Goal: Information Seeking & Learning: Learn about a topic

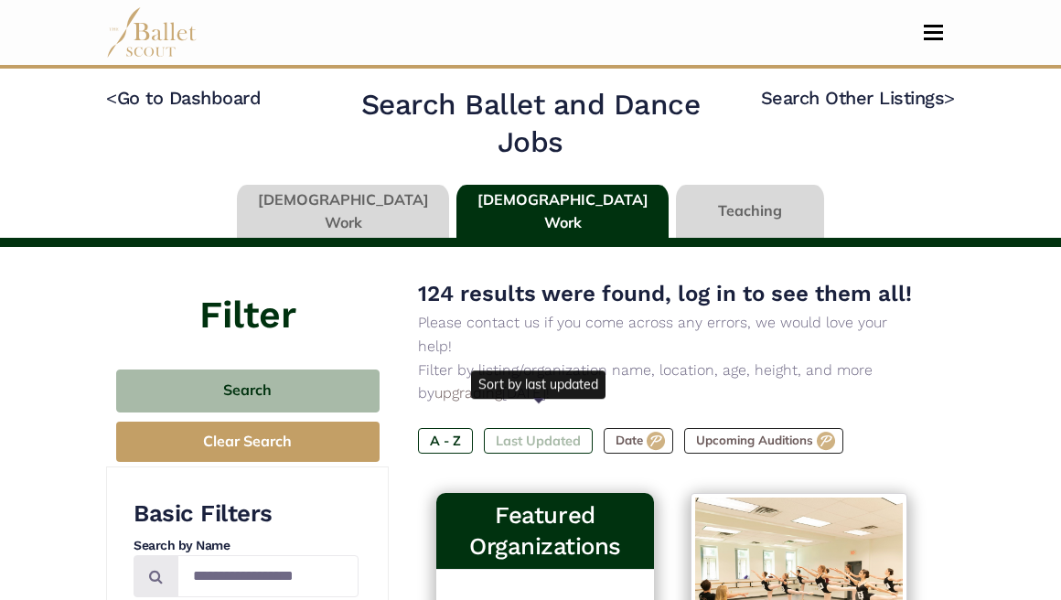
click at [552, 428] on label "Last Updated" at bounding box center [538, 441] width 109 height 26
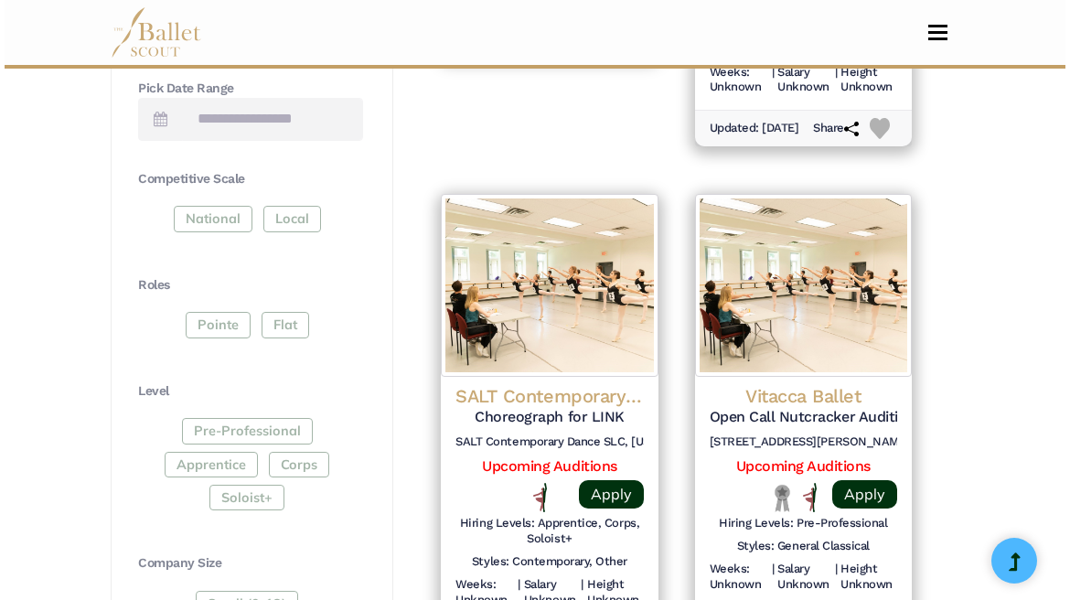
scroll to position [824, 0]
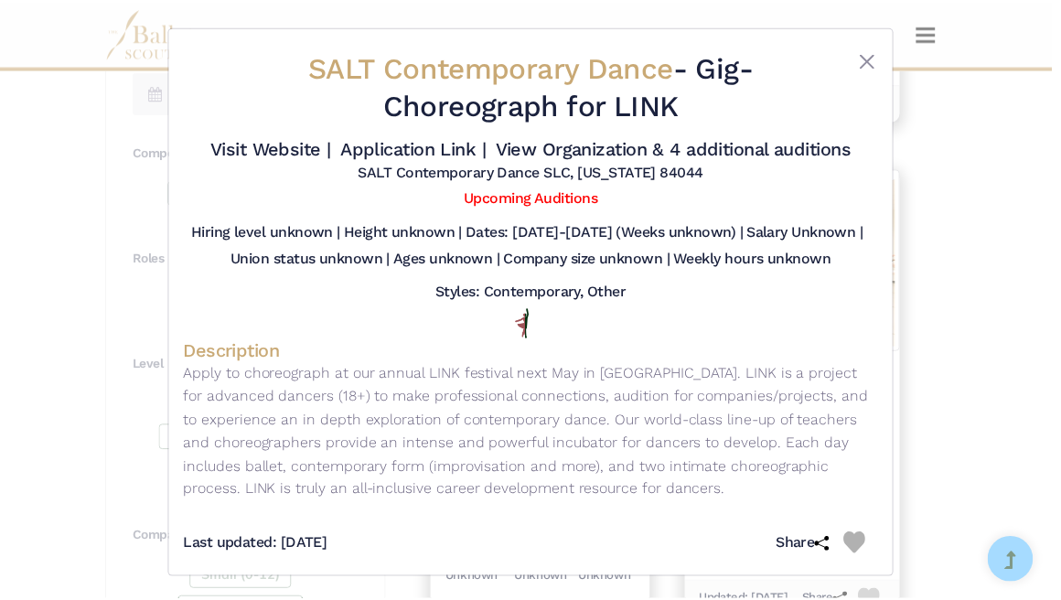
scroll to position [4, 0]
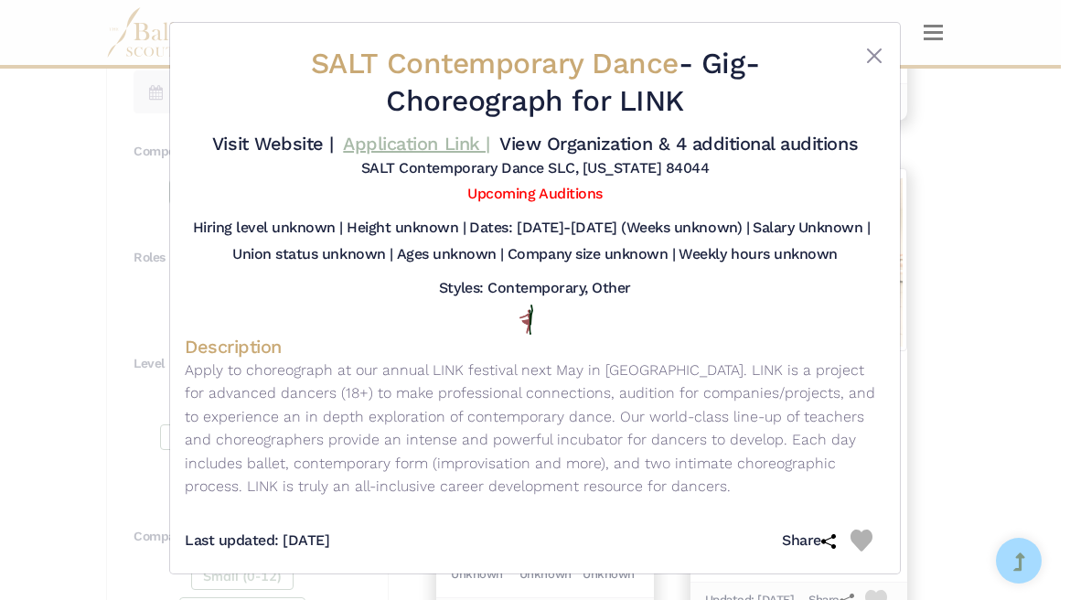
click at [435, 146] on link "Application Link |" at bounding box center [416, 144] width 146 height 22
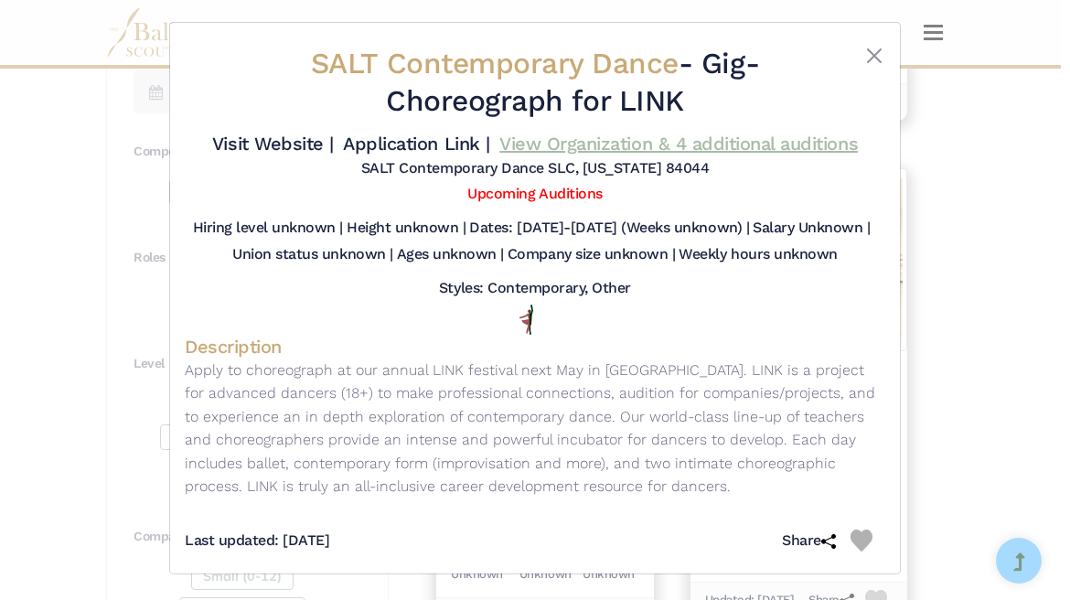
click at [673, 146] on link "View Organization & 4 additional auditions" at bounding box center [678, 144] width 358 height 22
click at [871, 53] on button "Close" at bounding box center [874, 56] width 22 height 22
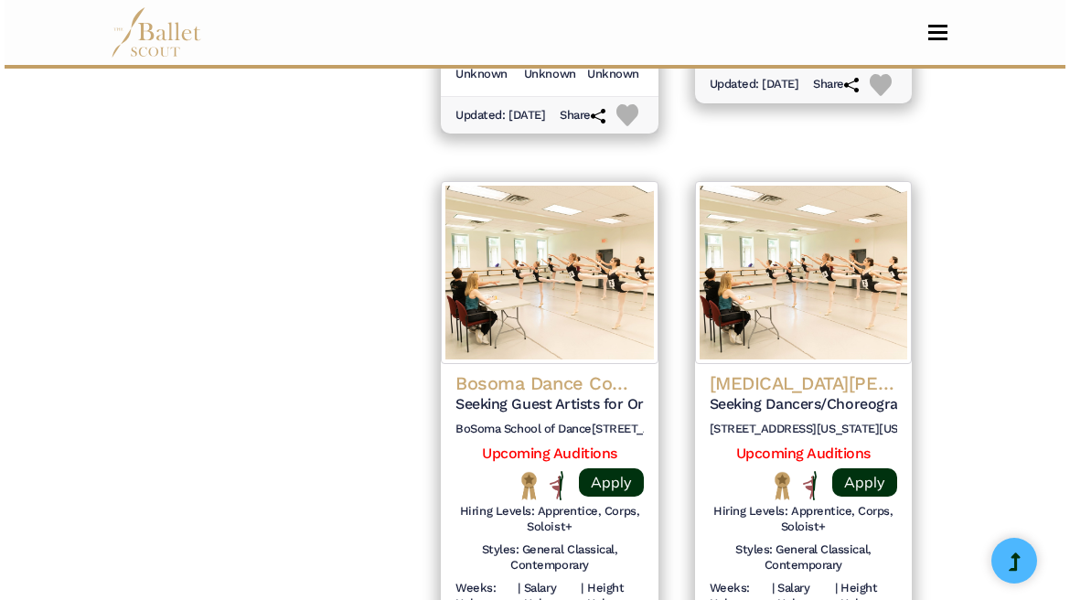
scroll to position [2425, 0]
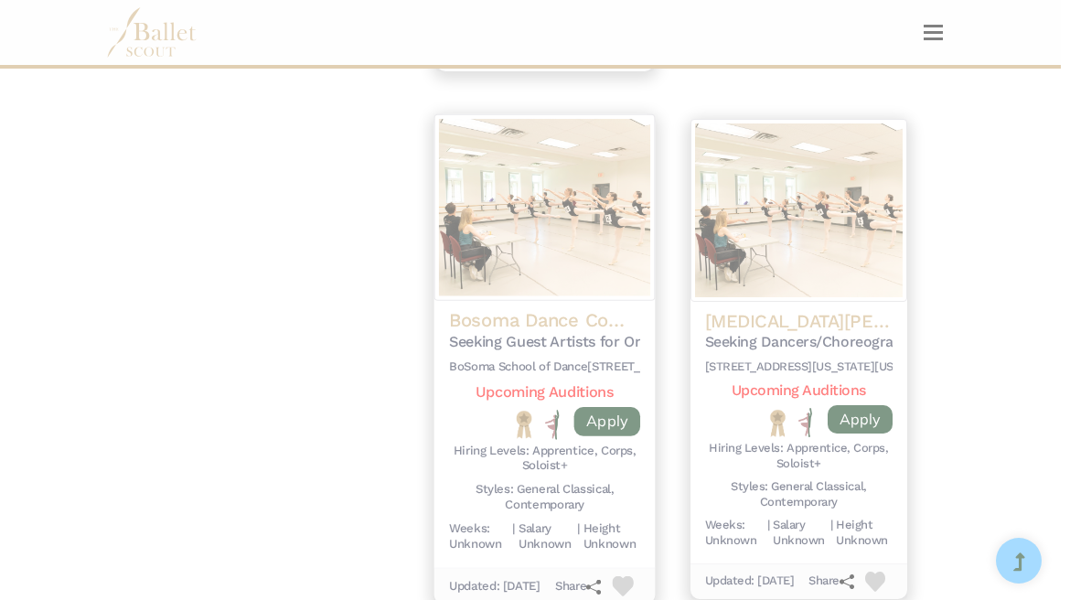
scroll to position [0, 0]
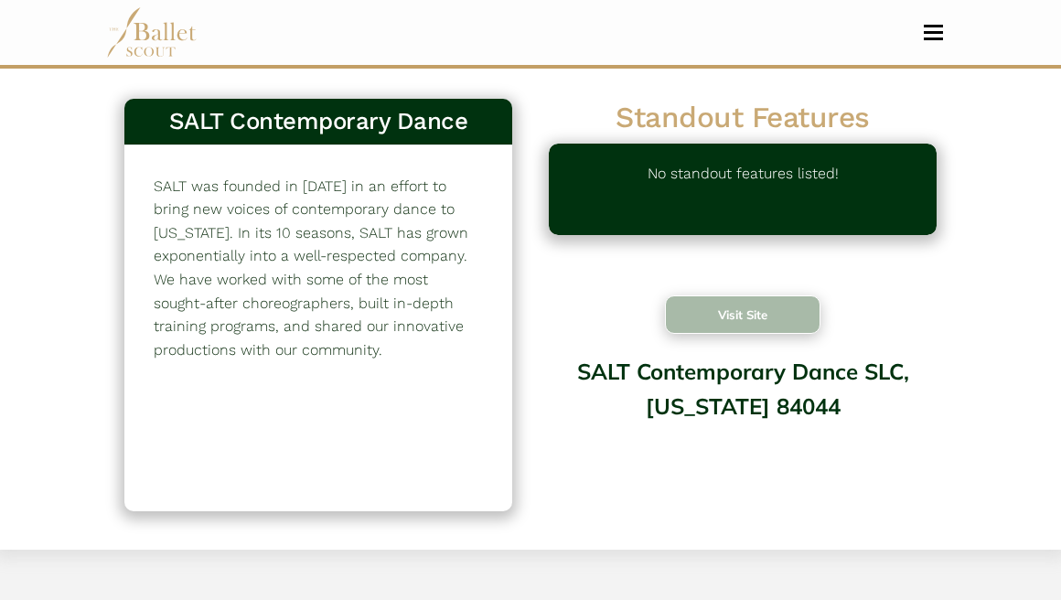
click at [715, 329] on button "Visit Site" at bounding box center [742, 314] width 155 height 38
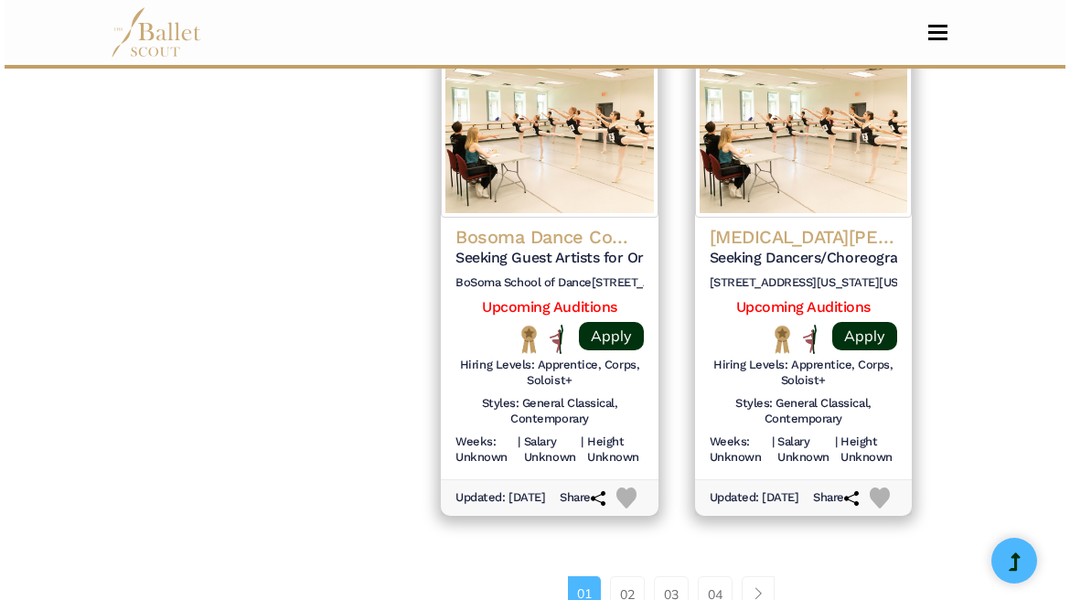
scroll to position [2507, 0]
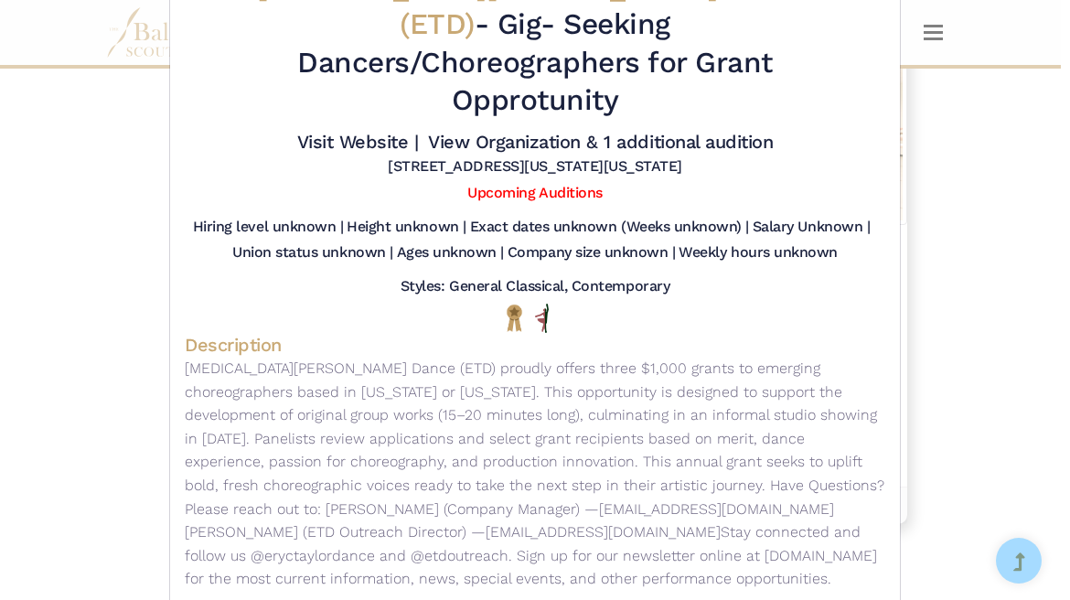
scroll to position [86, 0]
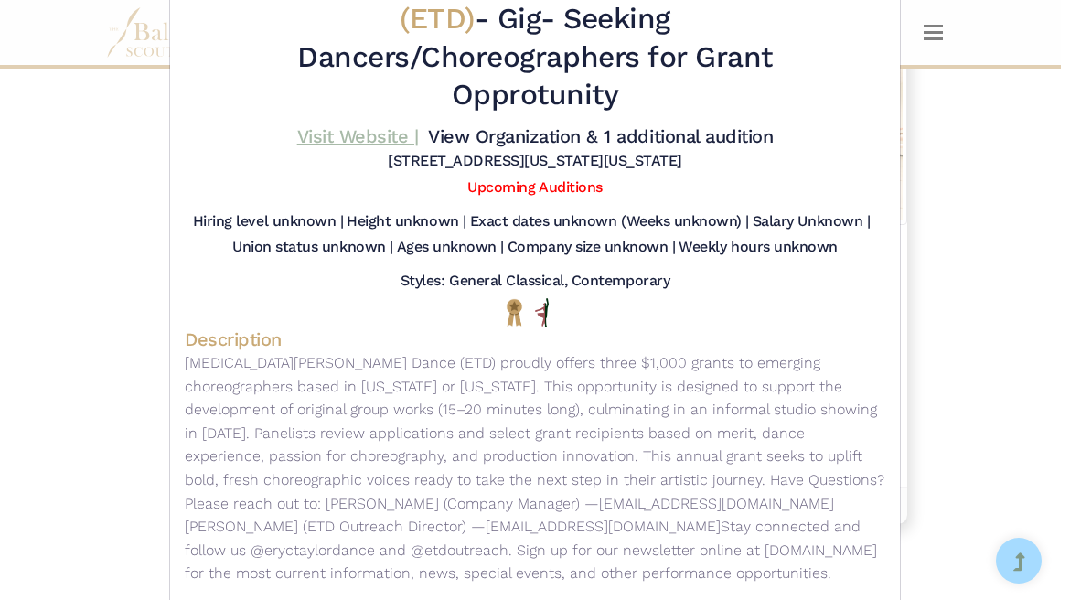
click at [364, 125] on link "Visit Website |" at bounding box center [358, 136] width 122 height 22
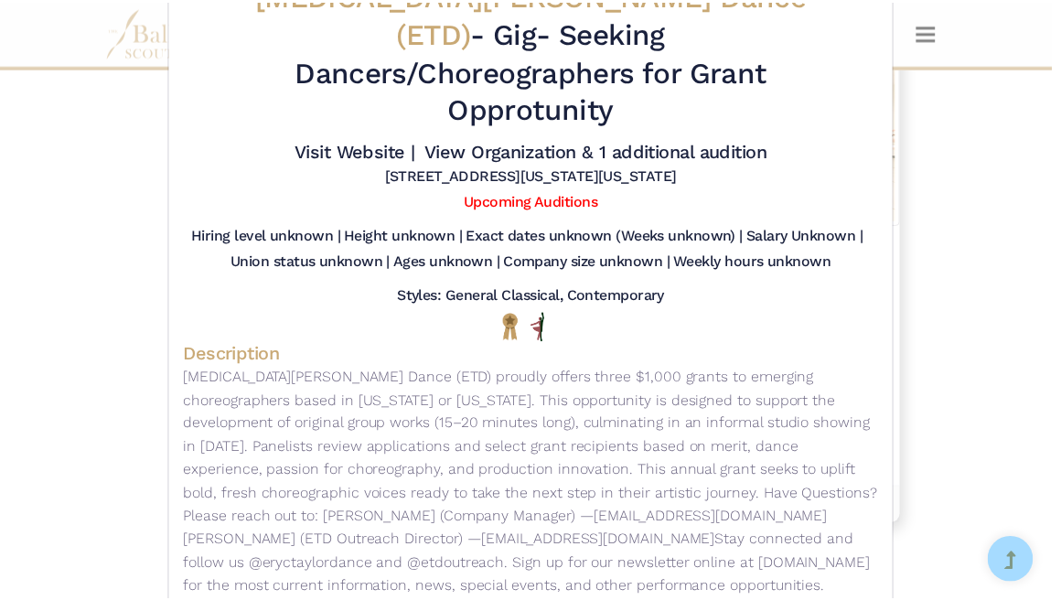
scroll to position [0, 0]
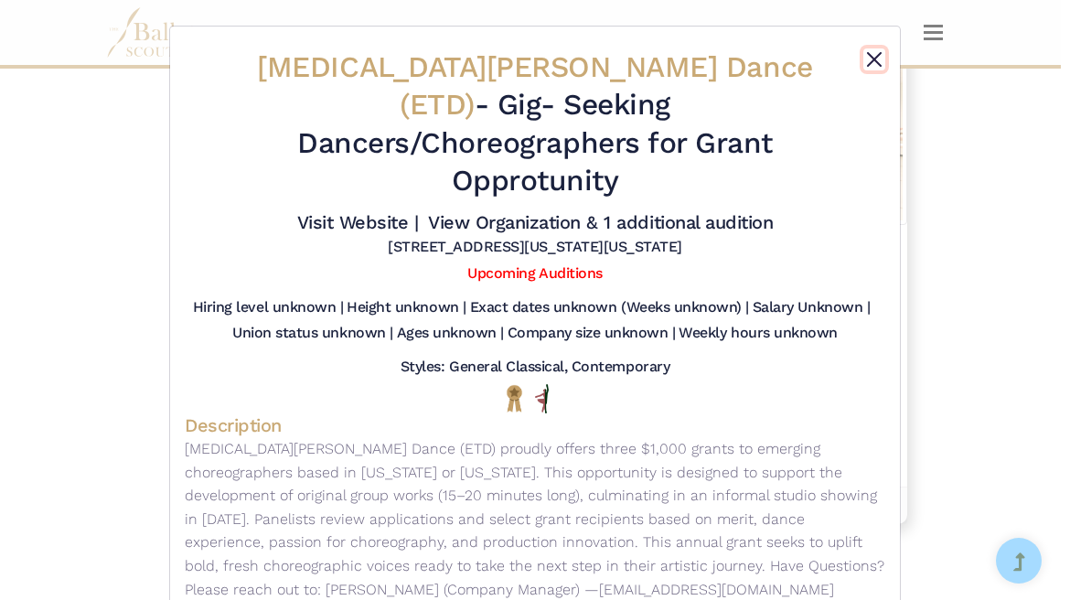
click at [864, 55] on button "Close" at bounding box center [874, 59] width 22 height 22
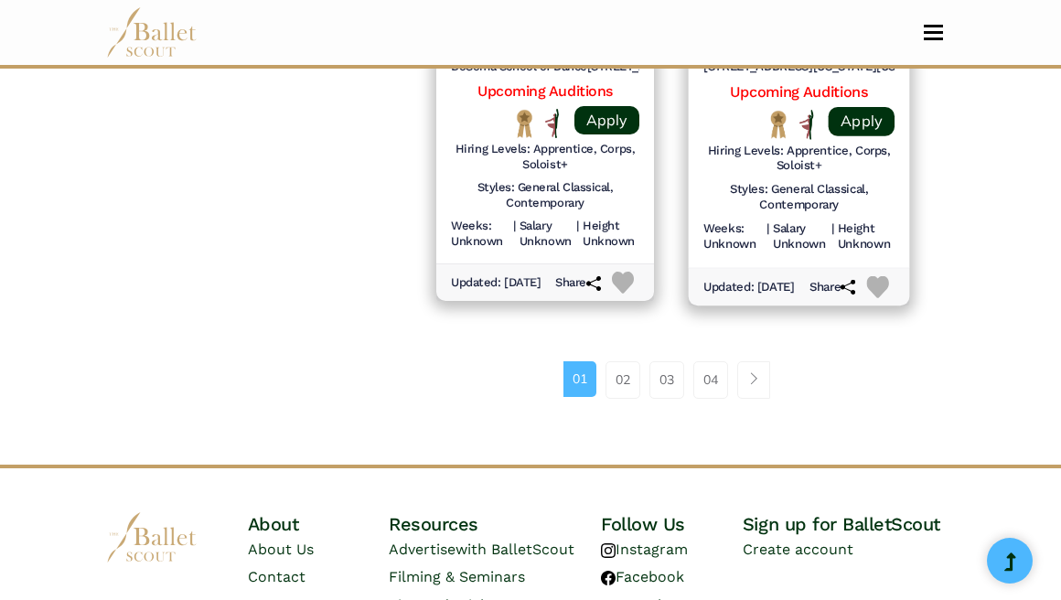
scroll to position [2854, 0]
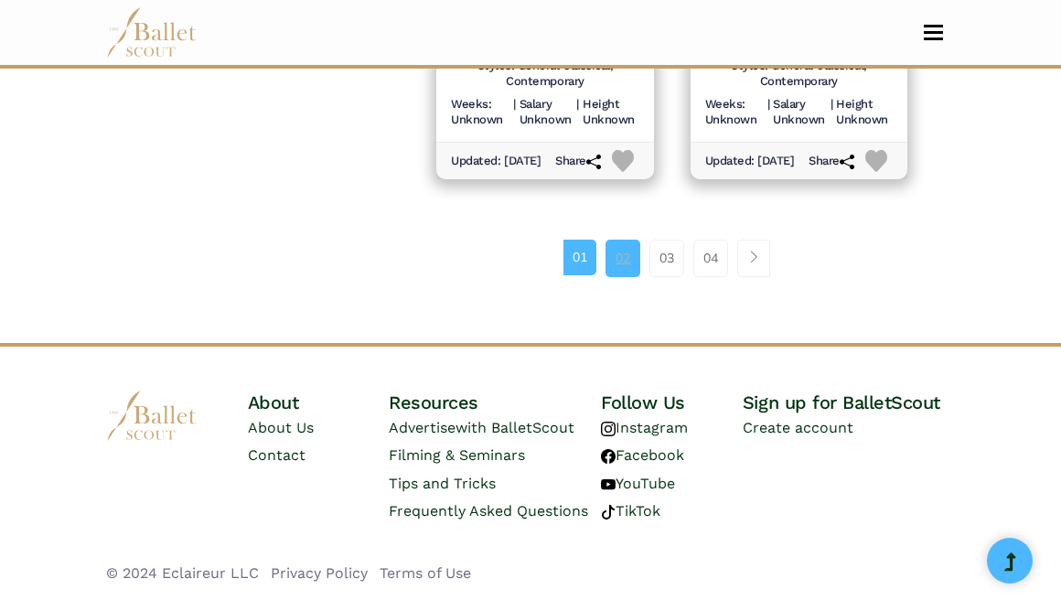
click at [609, 276] on link "02" at bounding box center [622, 258] width 35 height 37
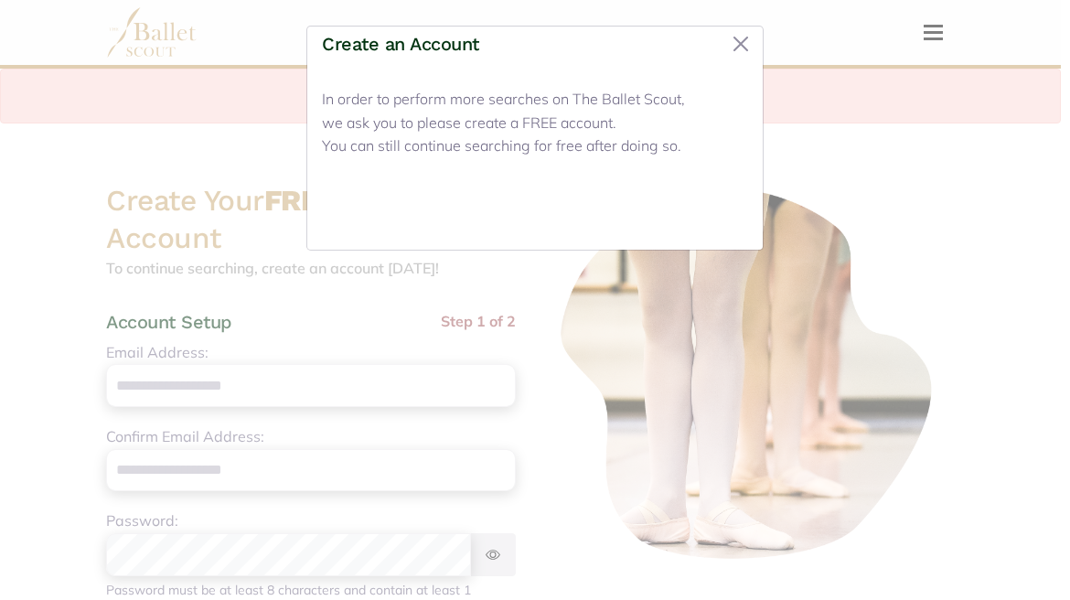
click at [725, 219] on button "Close" at bounding box center [713, 213] width 69 height 43
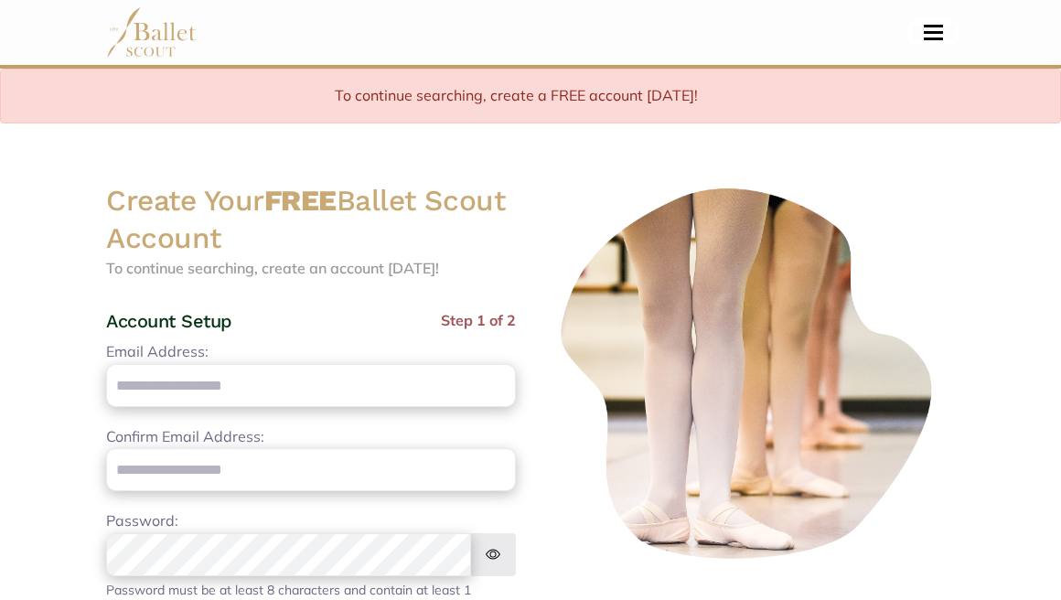
click at [933, 32] on span "Toggle navigation" at bounding box center [932, 32] width 19 height 3
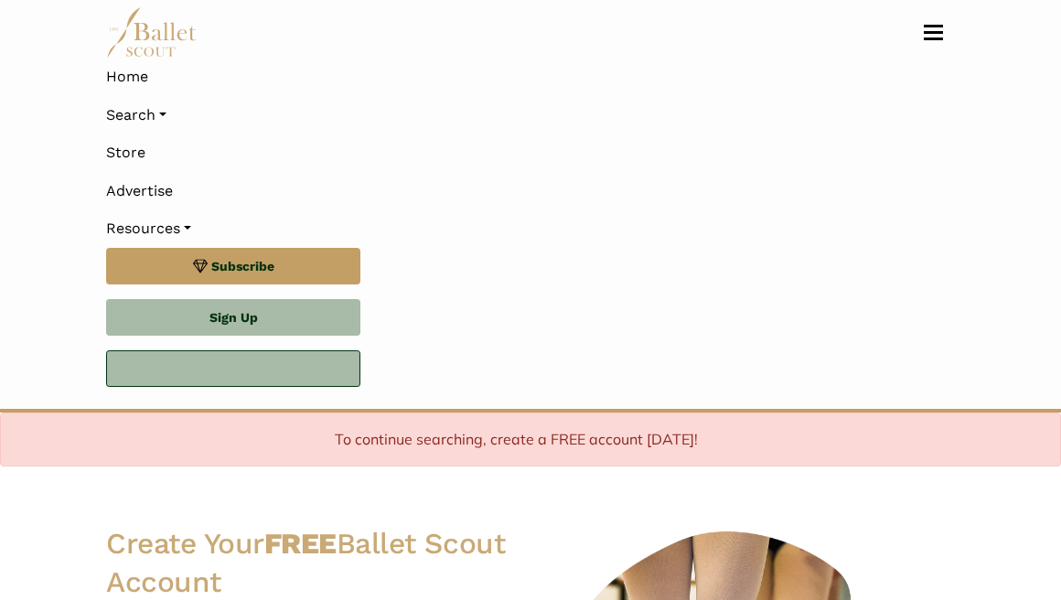
click at [260, 365] on link "Log In" at bounding box center [233, 368] width 254 height 37
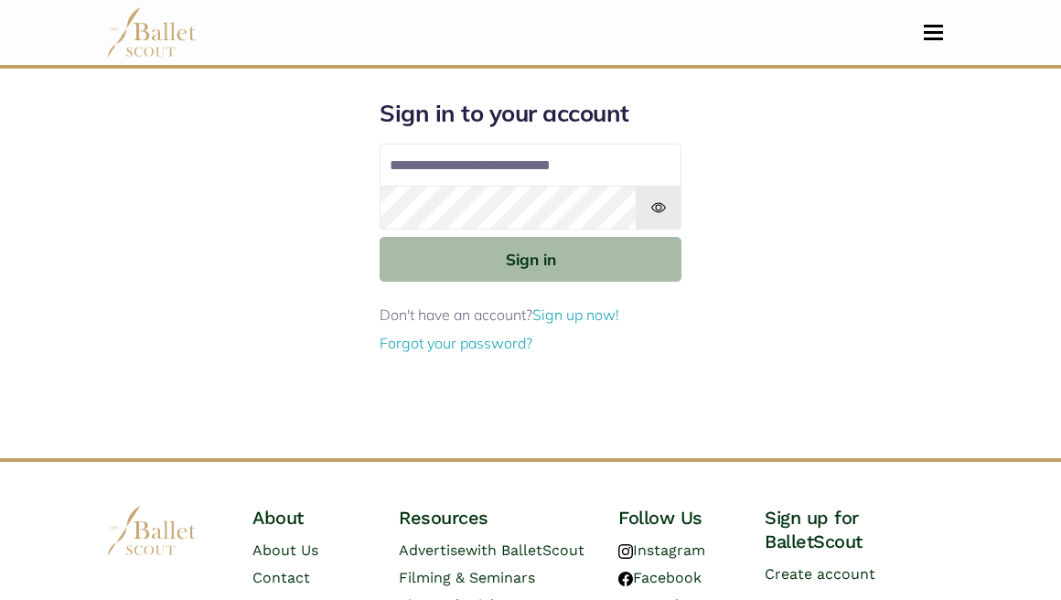
type input "**********"
click at [379, 237] on button "Sign in" at bounding box center [530, 259] width 302 height 45
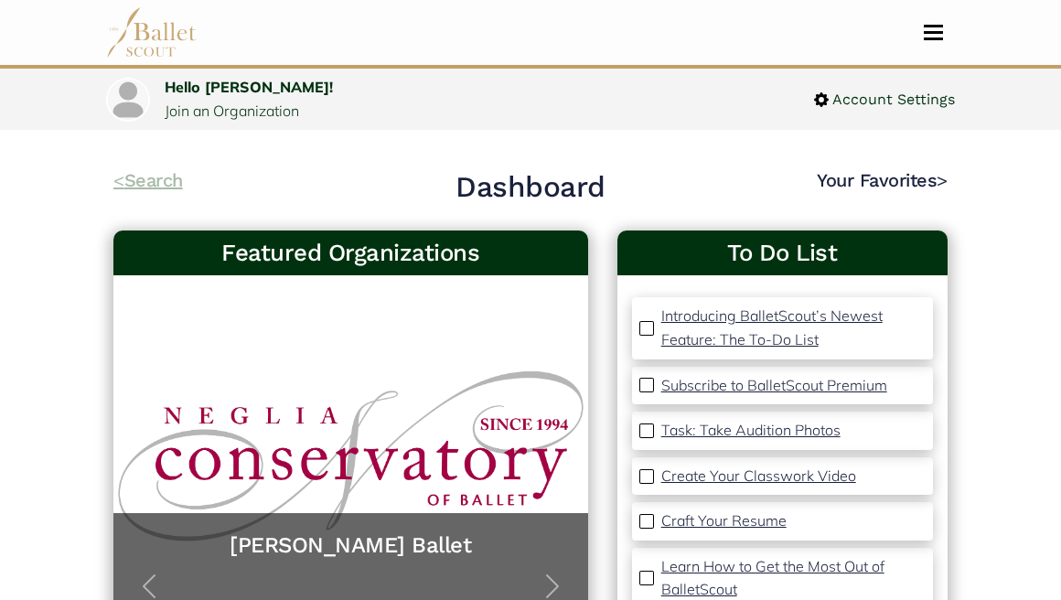
click at [164, 184] on link "< Search" at bounding box center [147, 180] width 69 height 22
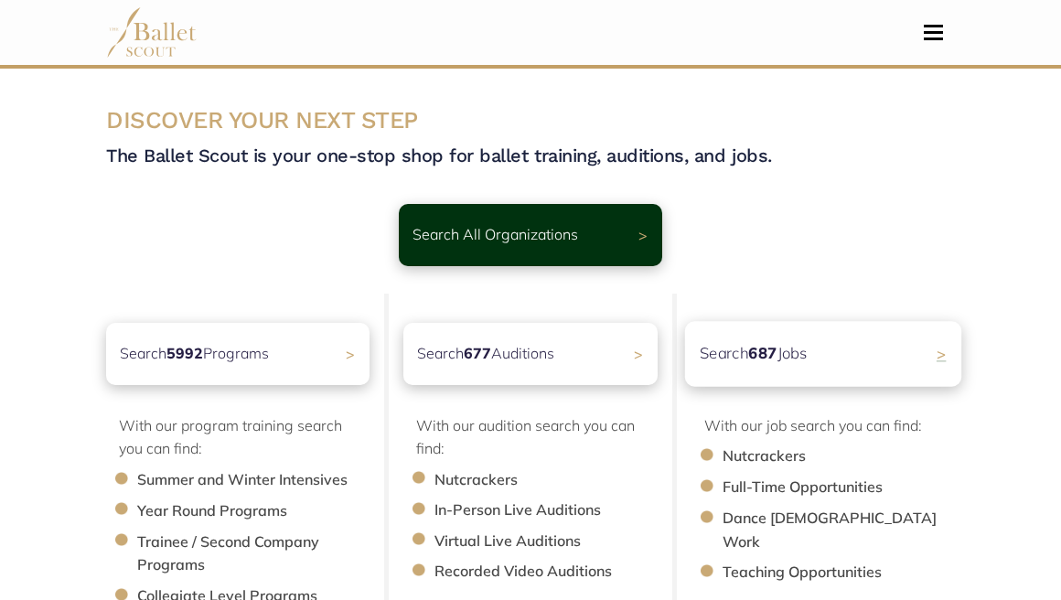
click at [704, 353] on p "Search 687 Jobs" at bounding box center [753, 353] width 108 height 25
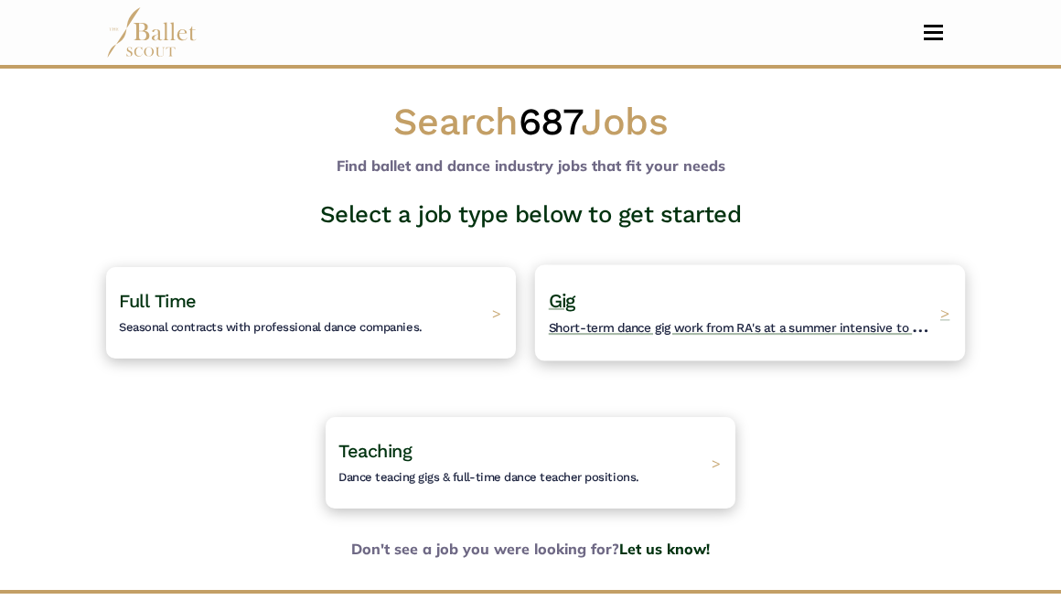
click at [687, 332] on span "Short-term dance gig work from RA's at a summer intensive to Nutcracker guestin…" at bounding box center [793, 325] width 489 height 23
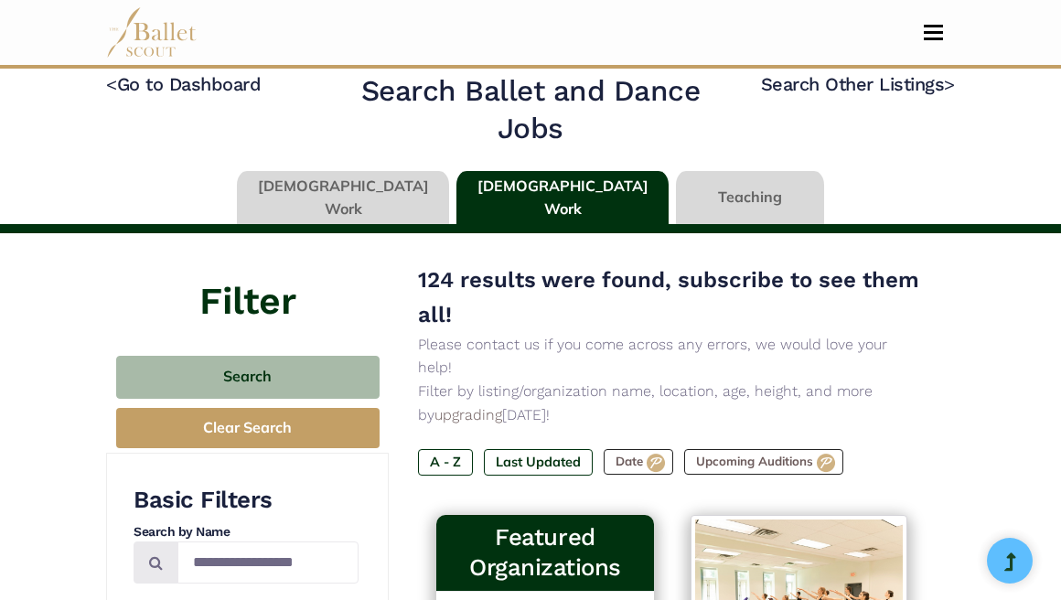
scroll to position [21, 0]
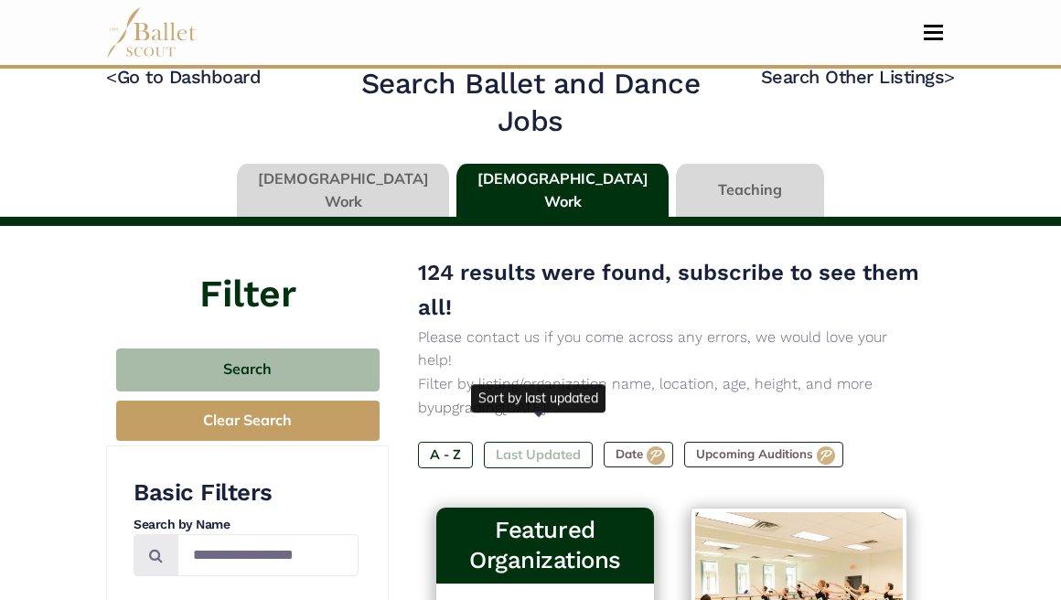
click at [561, 442] on label "Last Updated" at bounding box center [538, 455] width 109 height 26
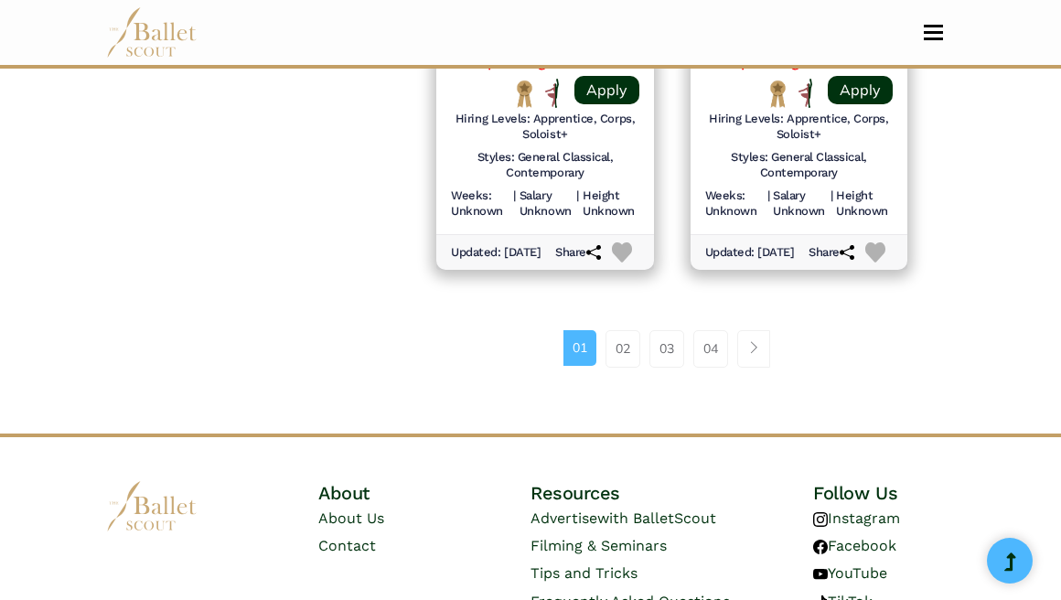
scroll to position [2792, 0]
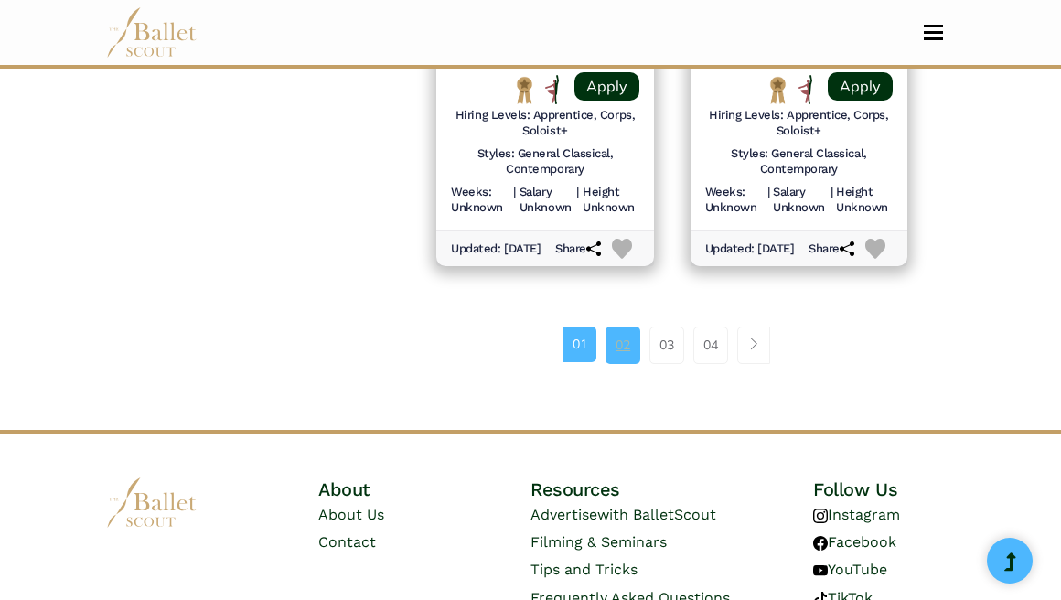
click at [618, 363] on link "02" at bounding box center [622, 344] width 35 height 37
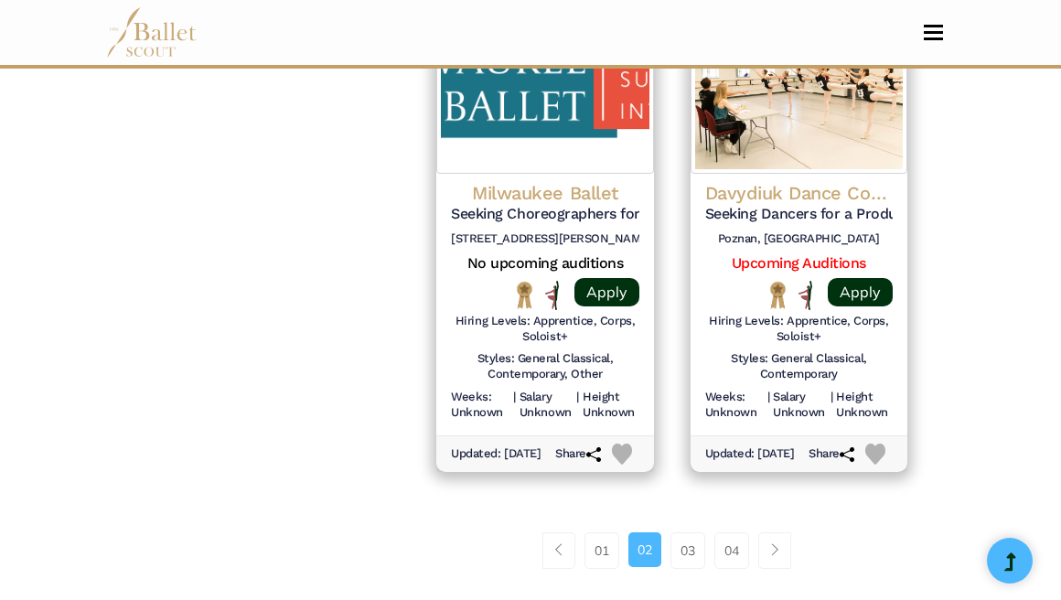
scroll to position [2615, 0]
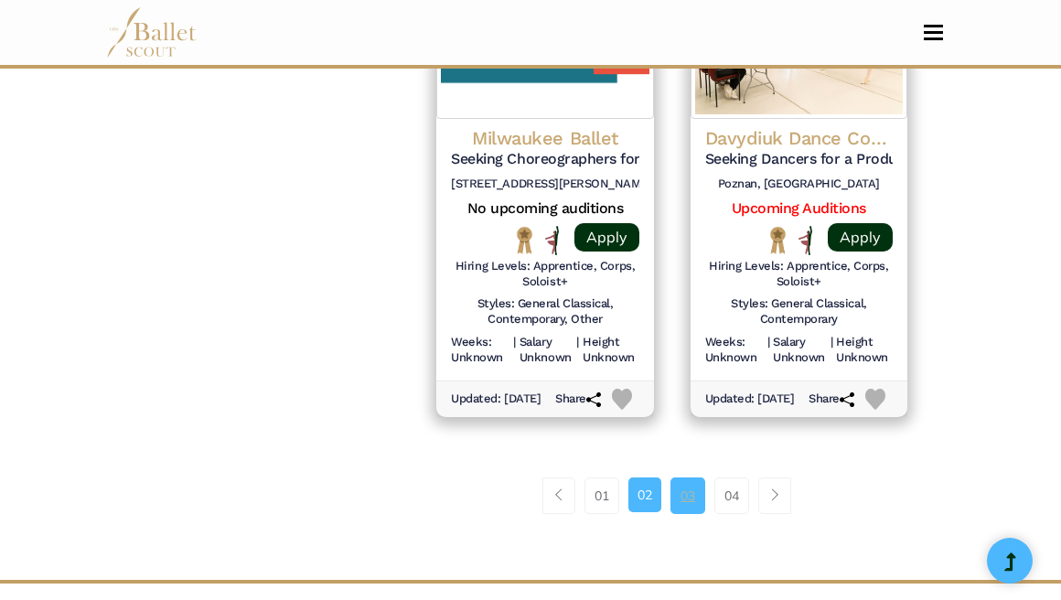
click at [687, 514] on link "03" at bounding box center [687, 495] width 35 height 37
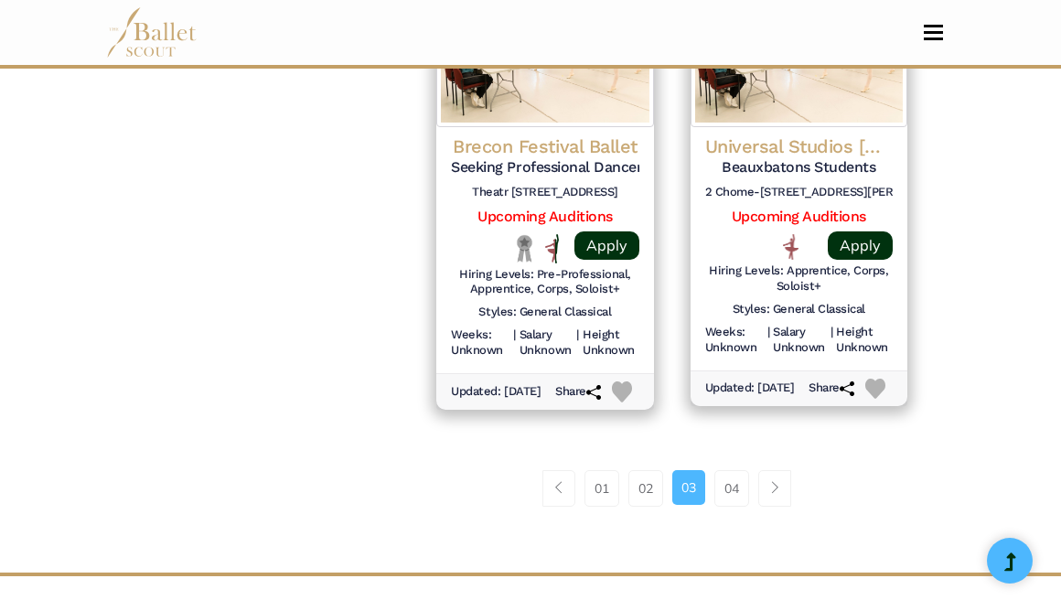
scroll to position [2666, 0]
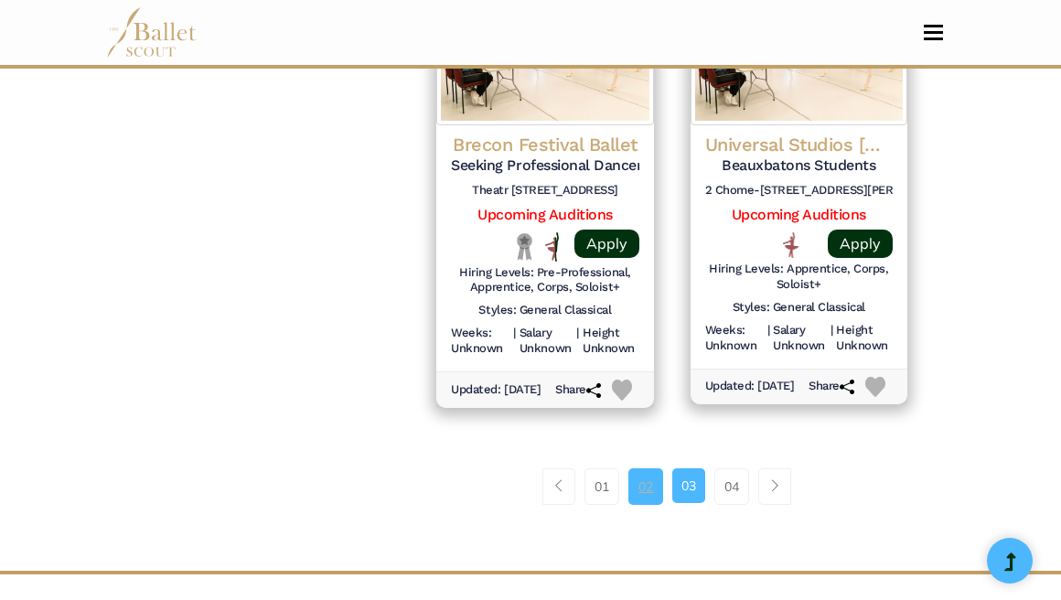
click at [643, 505] on link "02" at bounding box center [645, 486] width 35 height 37
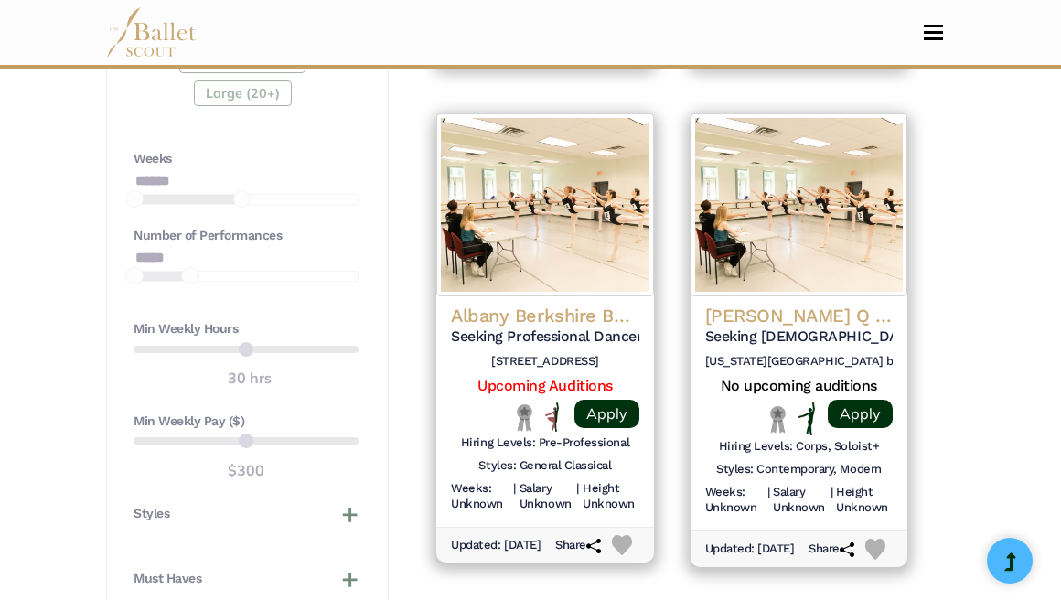
scroll to position [1427, 0]
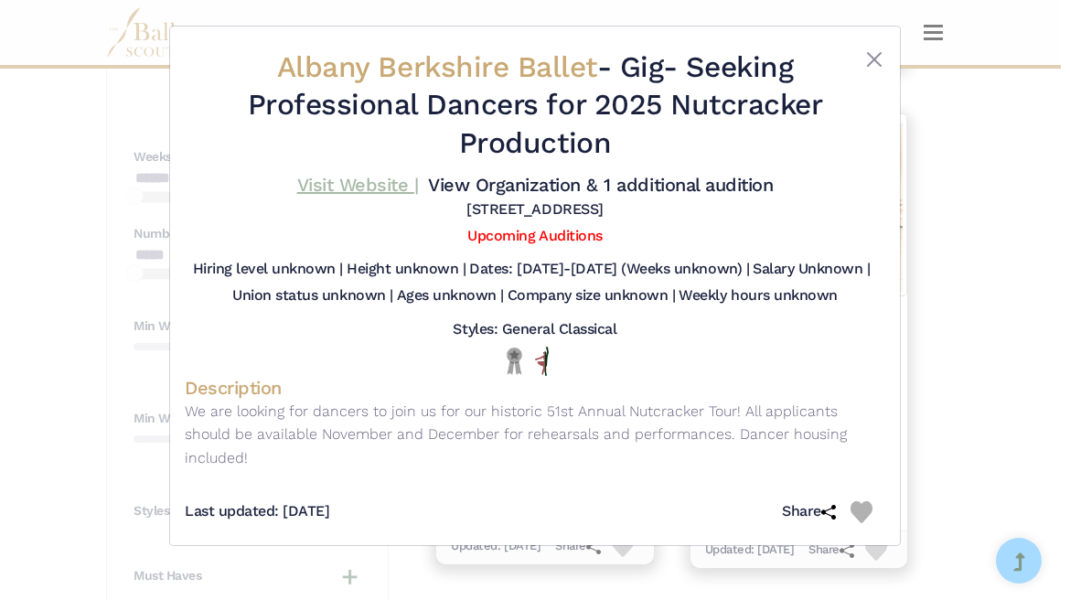
click at [386, 183] on link "Visit Website |" at bounding box center [358, 185] width 122 height 22
click at [865, 61] on button "Close" at bounding box center [874, 59] width 22 height 22
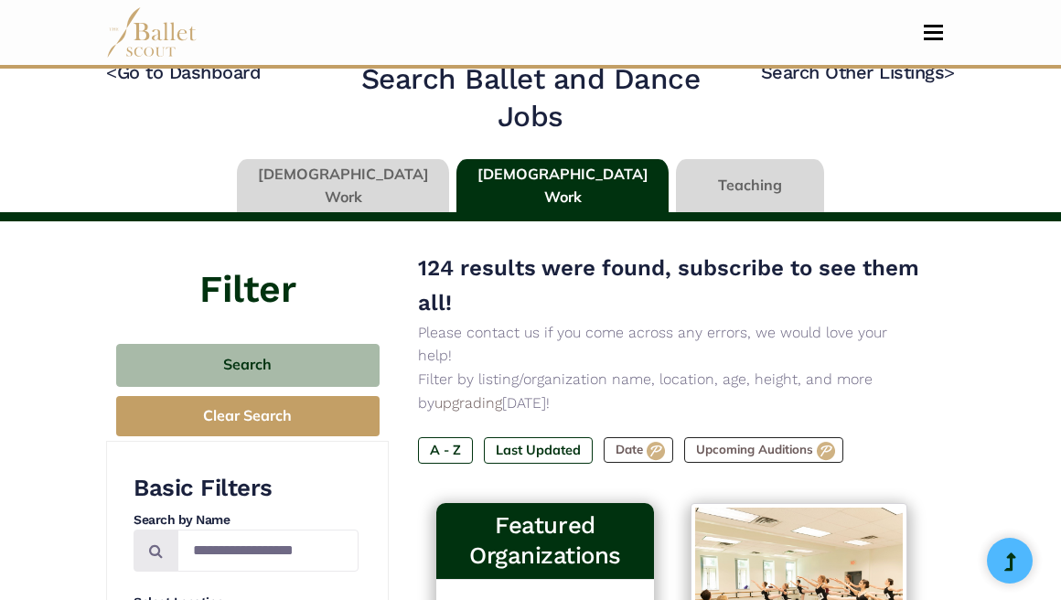
scroll to position [0, 0]
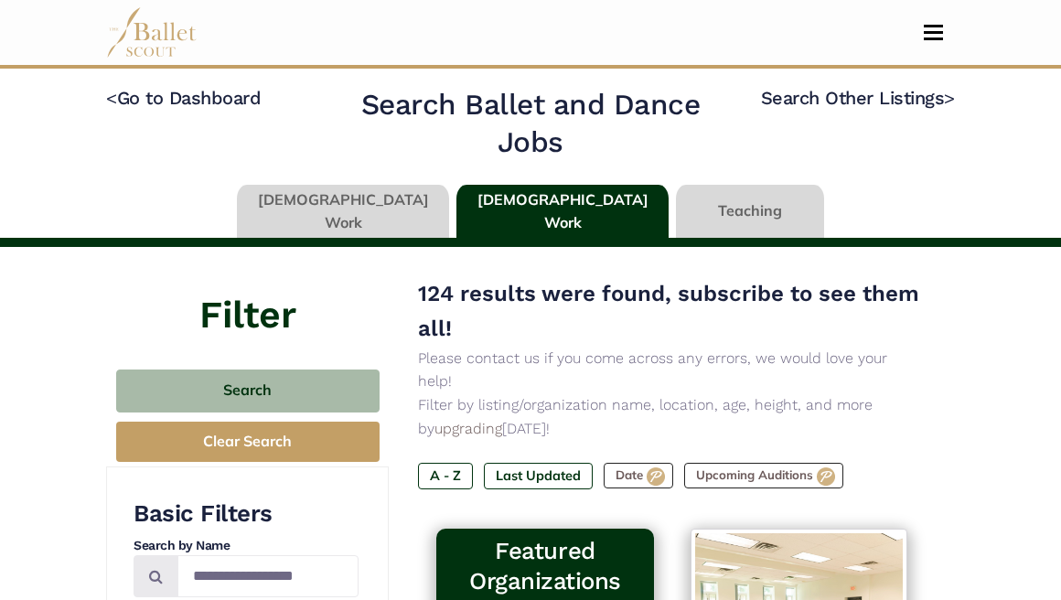
click at [346, 203] on link at bounding box center [343, 211] width 212 height 52
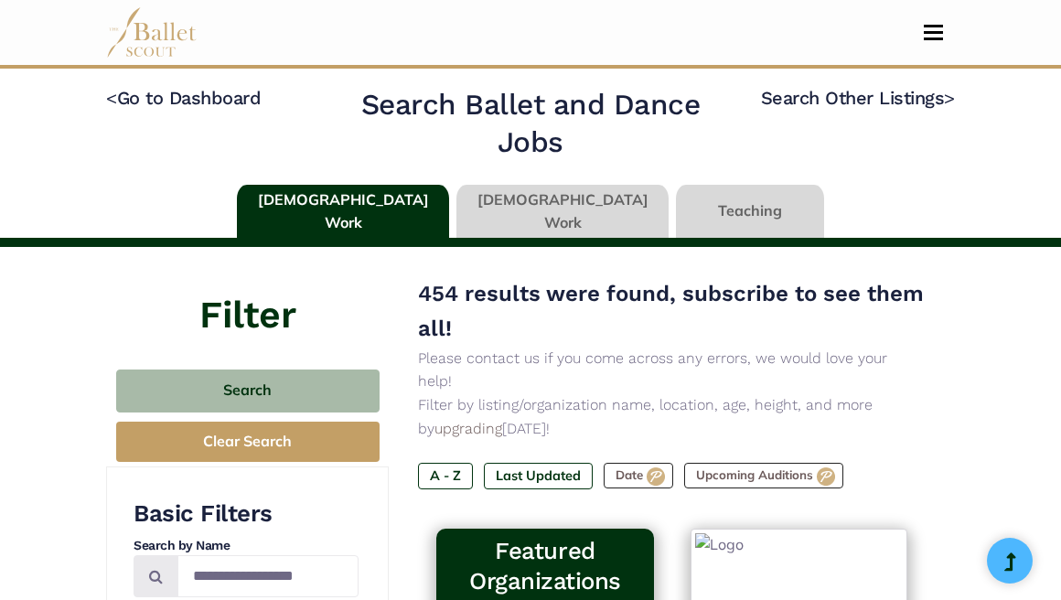
type input "******"
type input "*****"
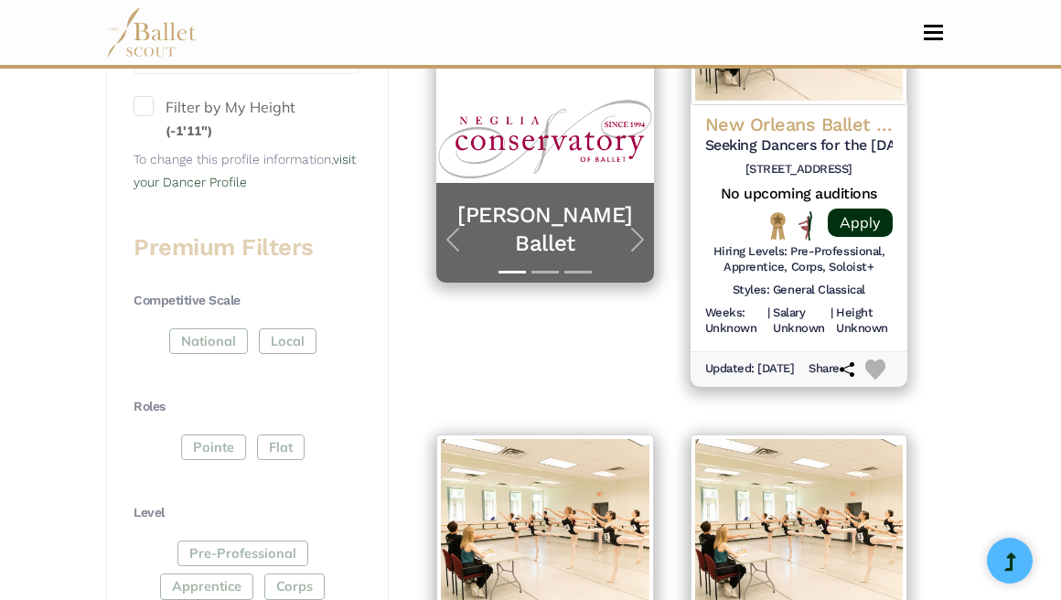
scroll to position [144, 0]
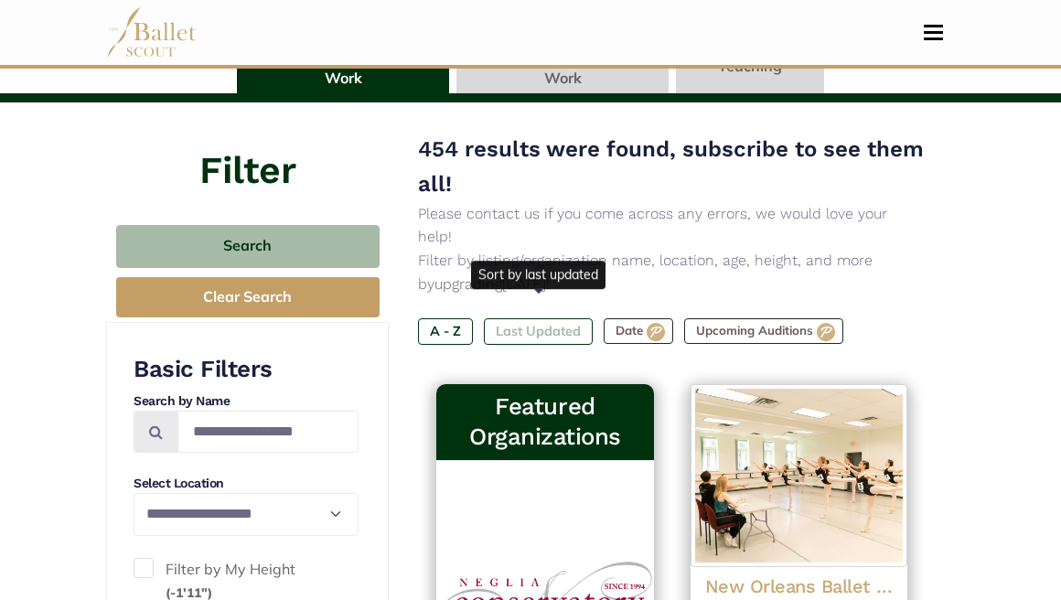
click at [539, 318] on label "Last Updated" at bounding box center [538, 331] width 109 height 26
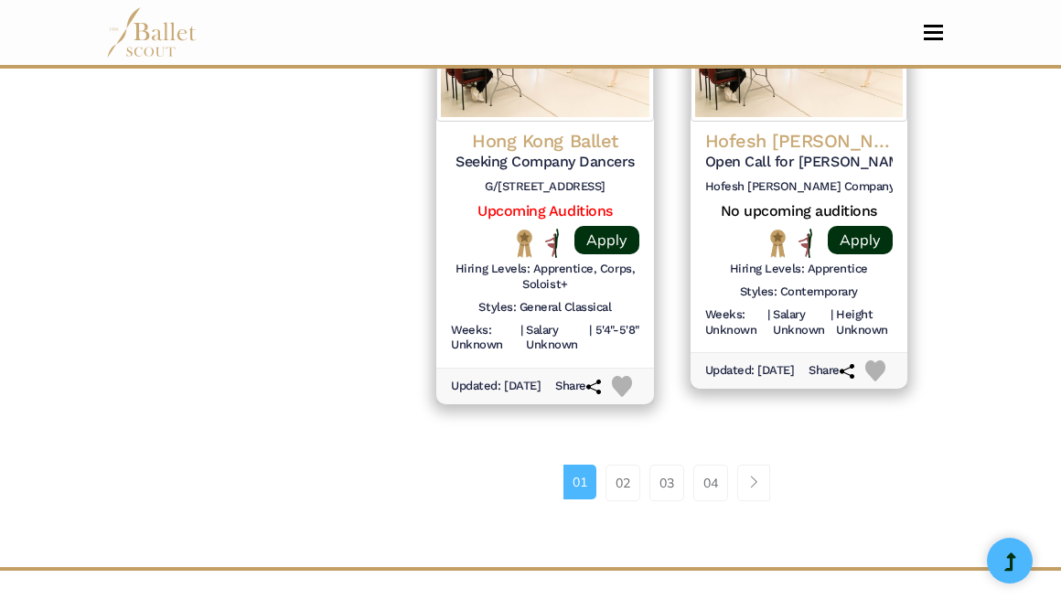
scroll to position [2668, 0]
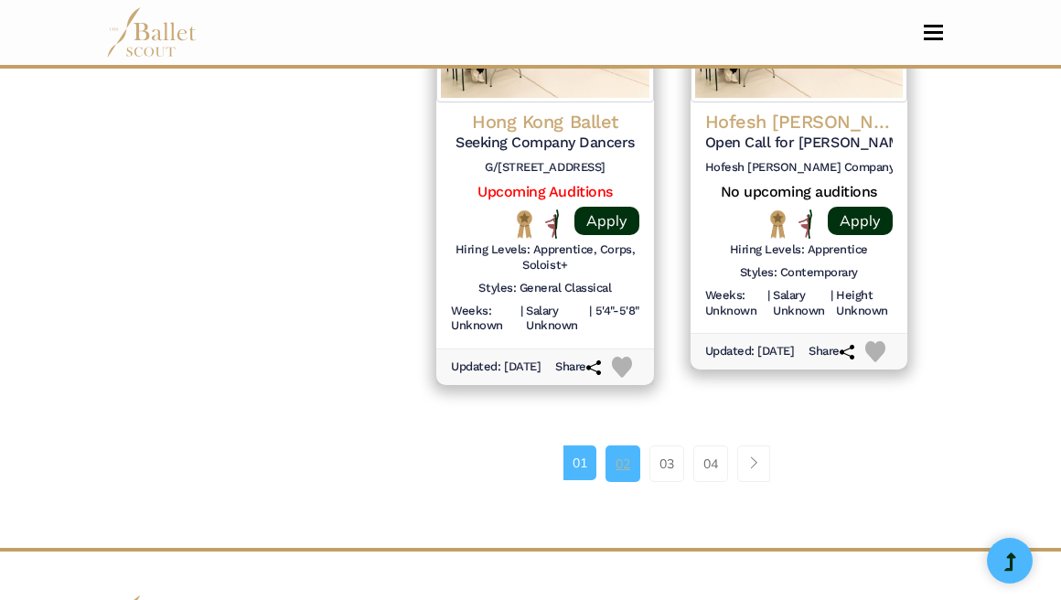
click at [624, 482] on link "02" at bounding box center [622, 463] width 35 height 37
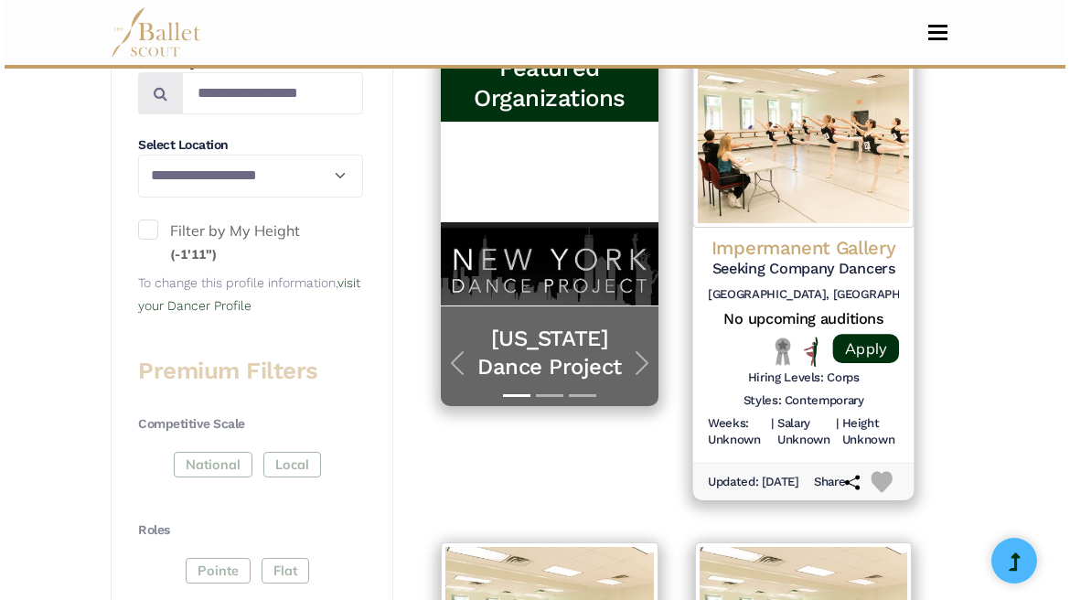
scroll to position [464, 0]
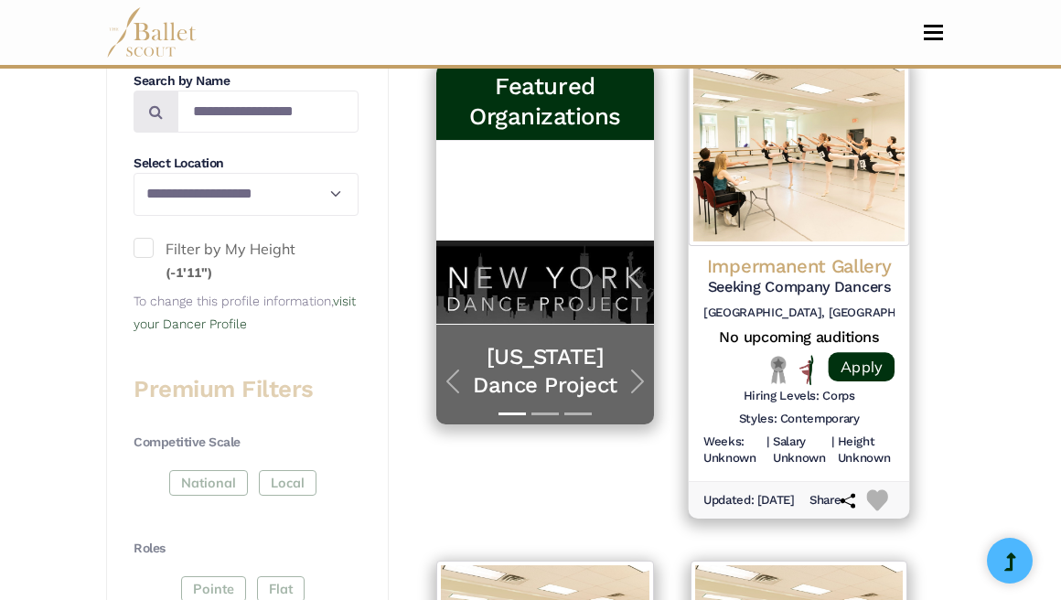
click at [788, 253] on h4 "Impermanent Gallery" at bounding box center [798, 265] width 191 height 25
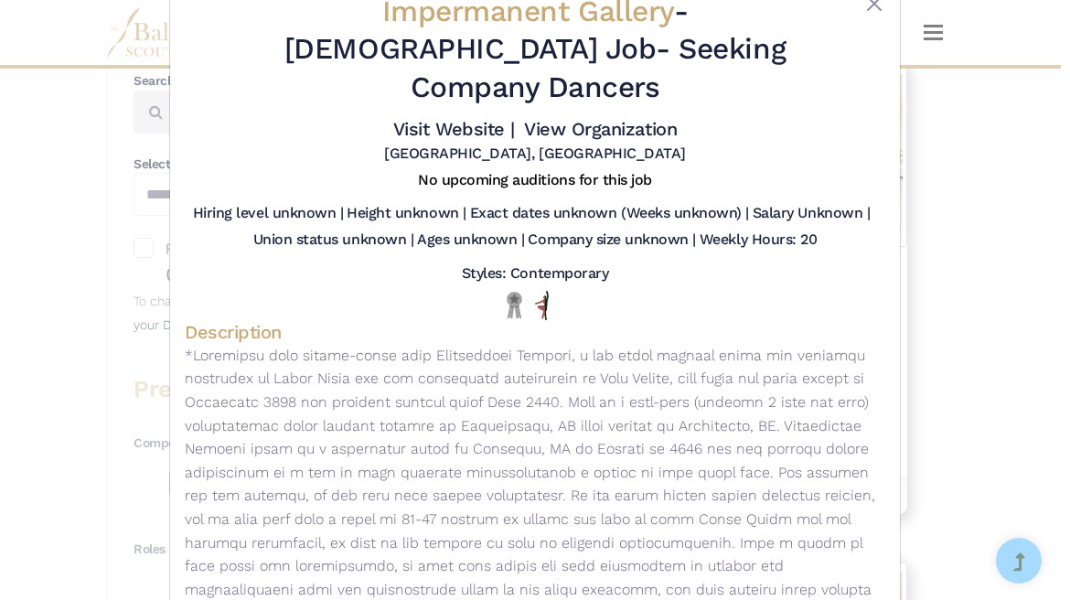
scroll to position [0, 0]
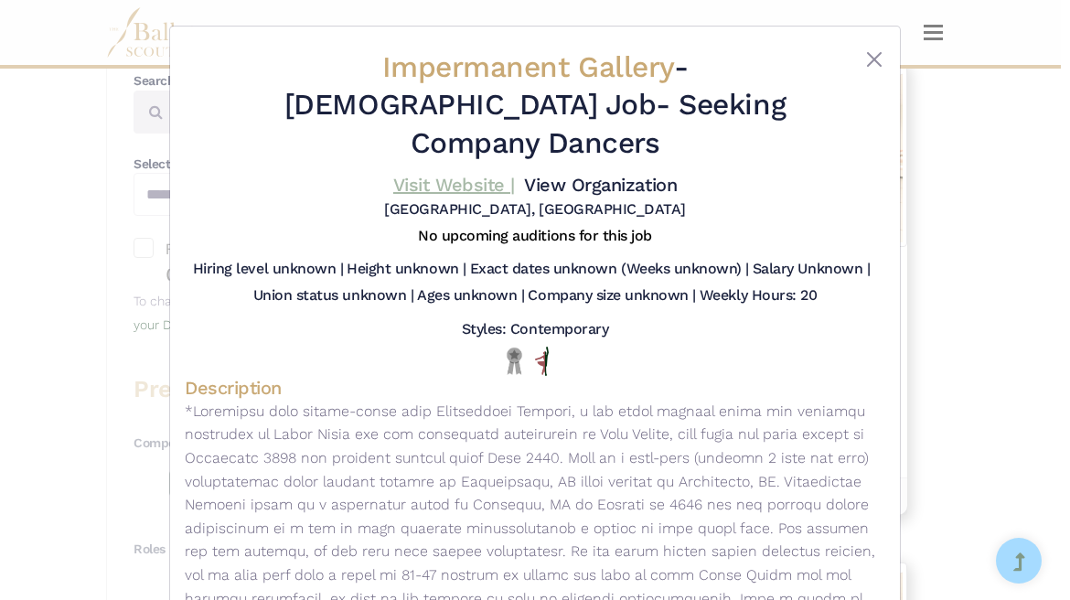
click at [463, 174] on link "Visit Website |" at bounding box center [454, 185] width 122 height 22
